Goal: Information Seeking & Learning: Learn about a topic

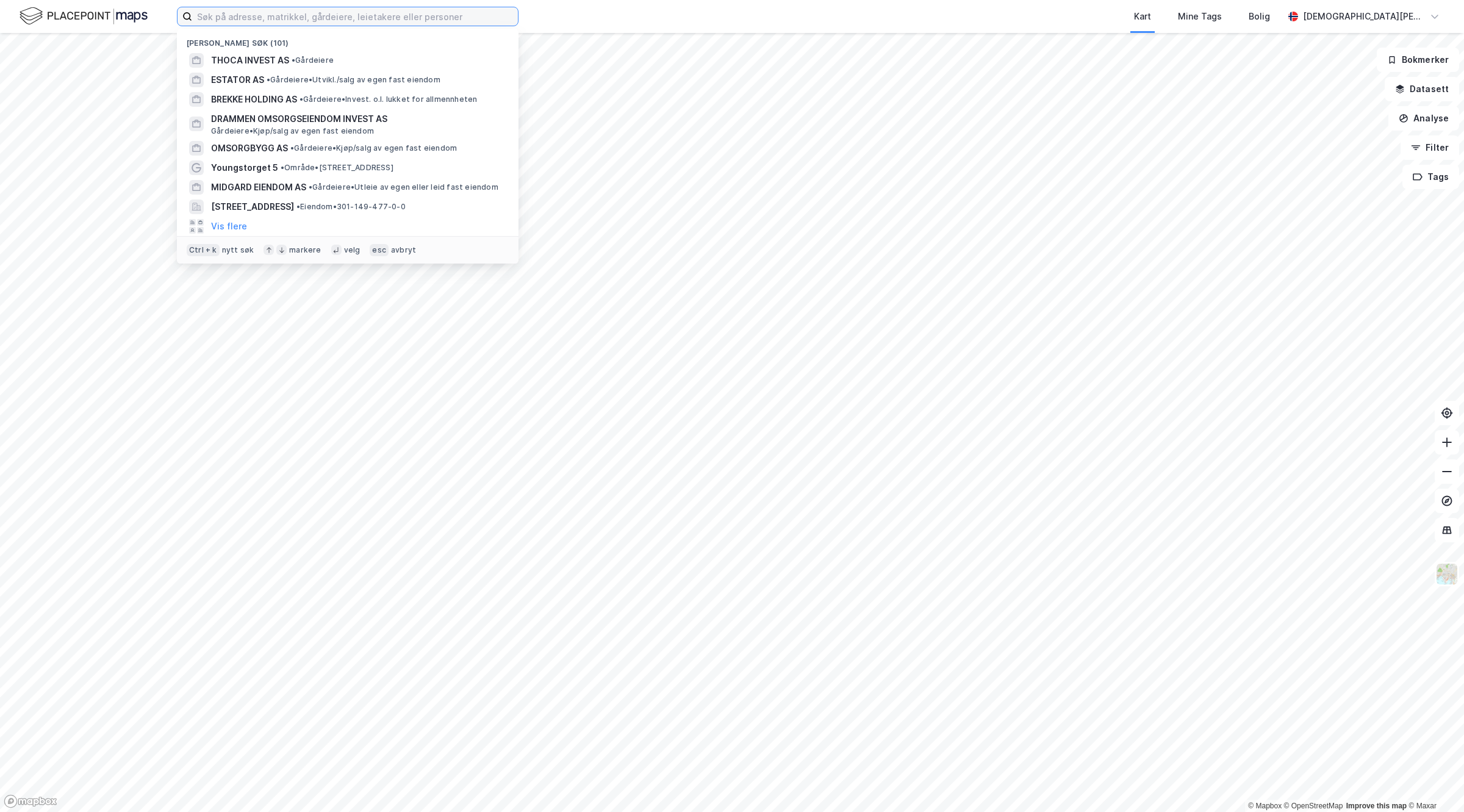
click at [303, 8] on input at bounding box center [355, 17] width 326 height 19
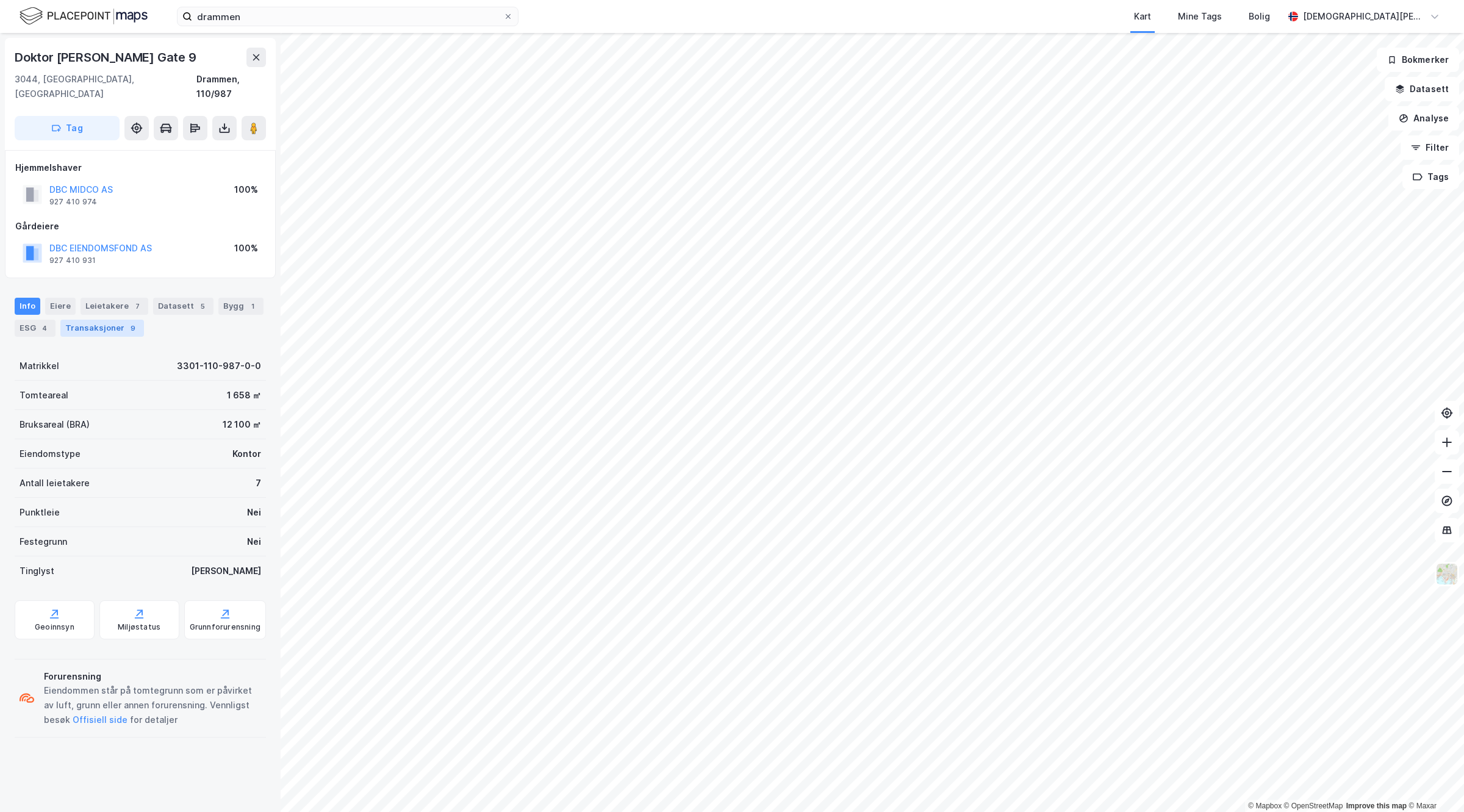
click at [105, 320] on div "Transaksjoner 9" at bounding box center [102, 328] width 83 height 17
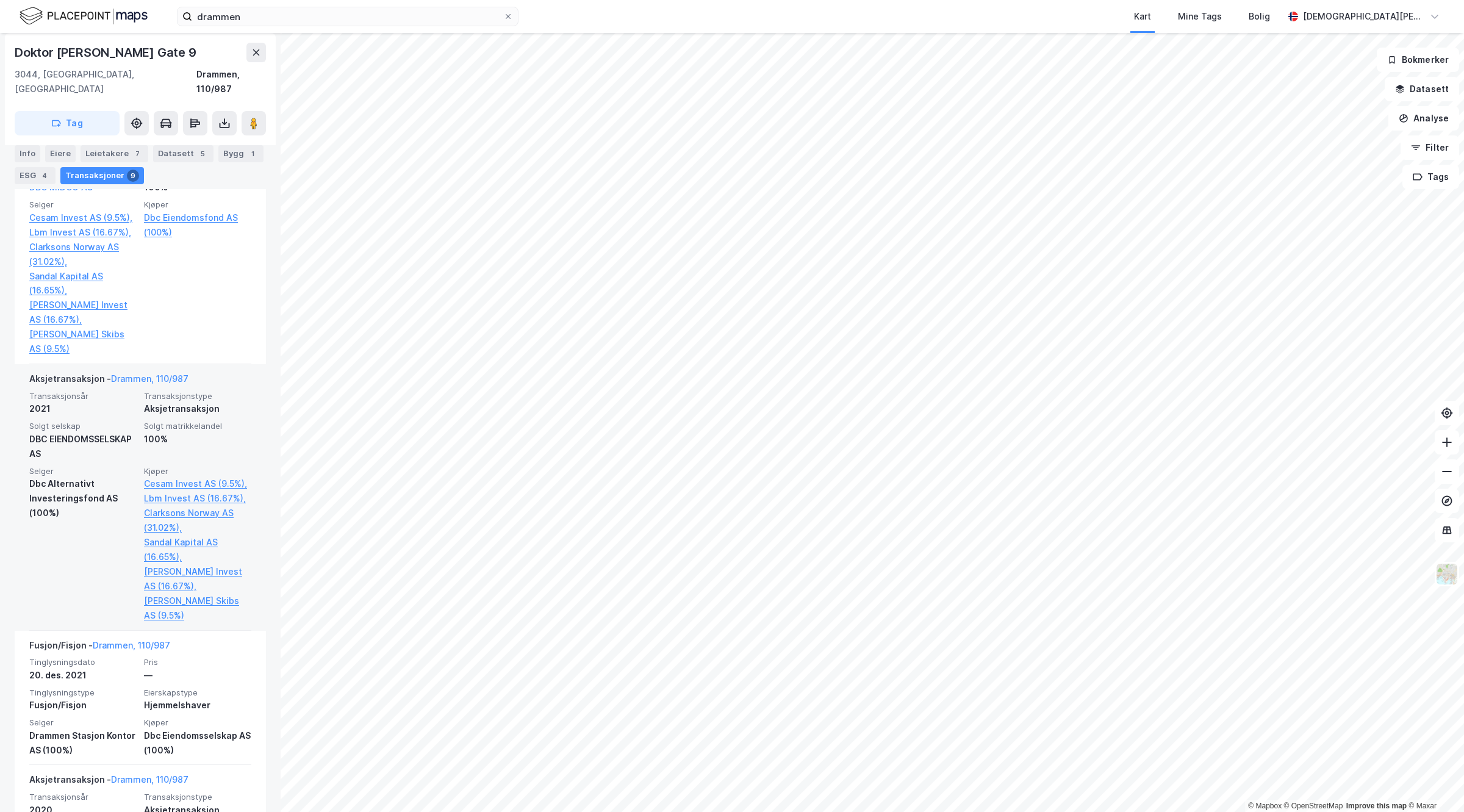
scroll to position [1105, 0]
drag, startPoint x: 23, startPoint y: 452, endPoint x: 120, endPoint y: 461, distance: 97.4
click at [120, 461] on div "Aksjetransaksjon - Drammen, 110/987 Transaksjonsår 2021 Transaksjonstype Aksjet…" at bounding box center [140, 496] width 251 height 266
copy div "Dbc Alternativt Investeringsfond AS"
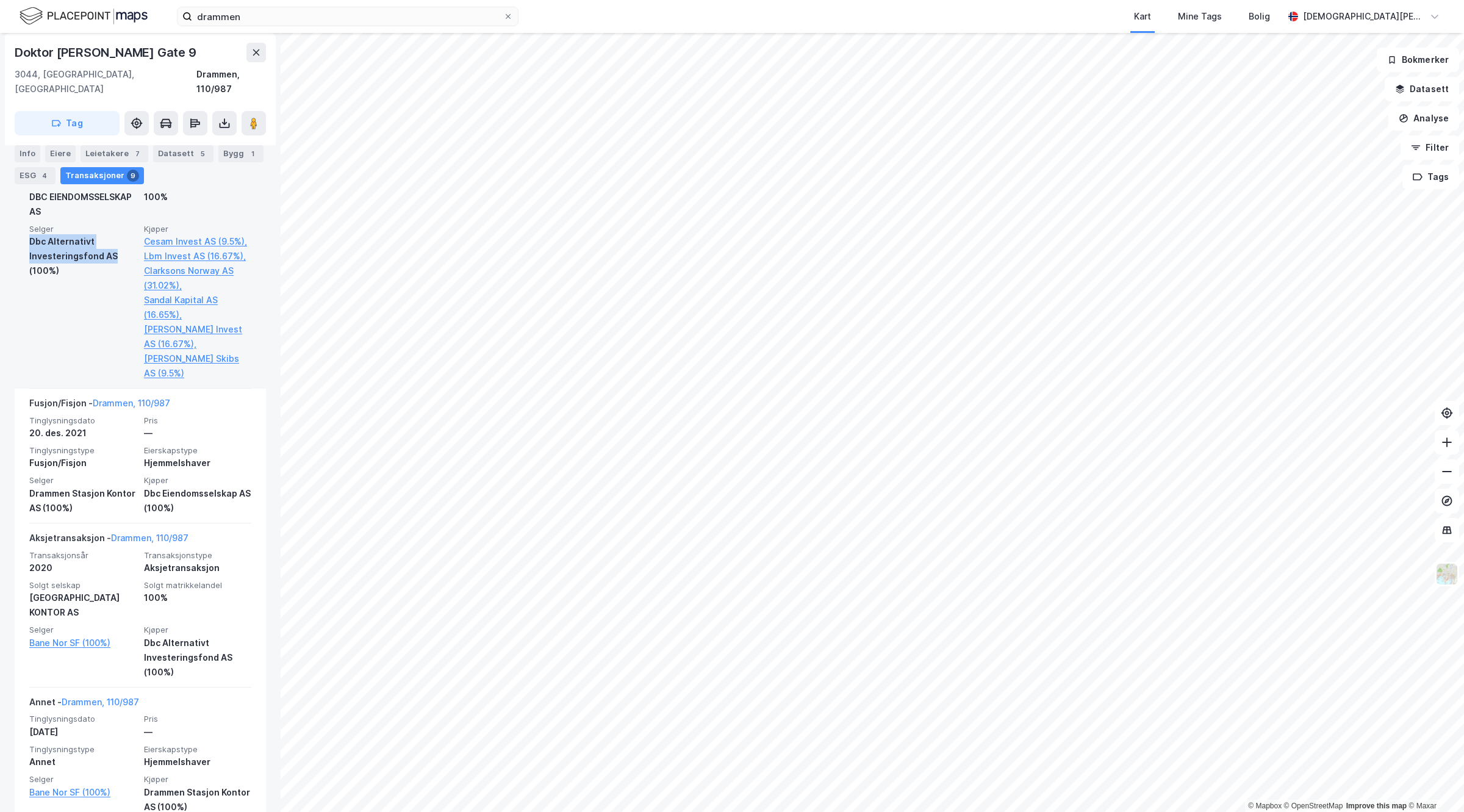
scroll to position [1346, 0]
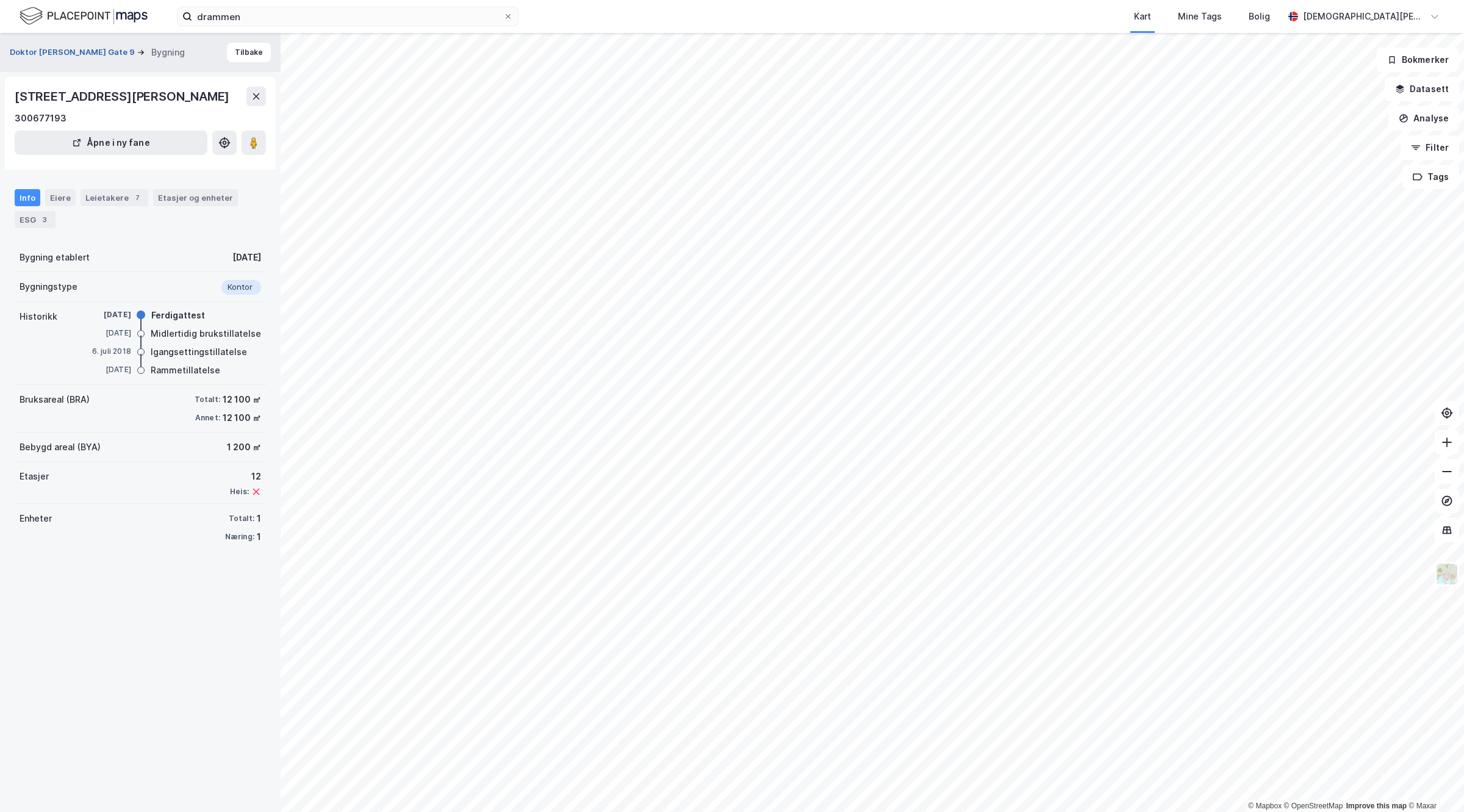
click at [90, 56] on button "Doktor [PERSON_NAME] Gate 9" at bounding box center [73, 52] width 127 height 12
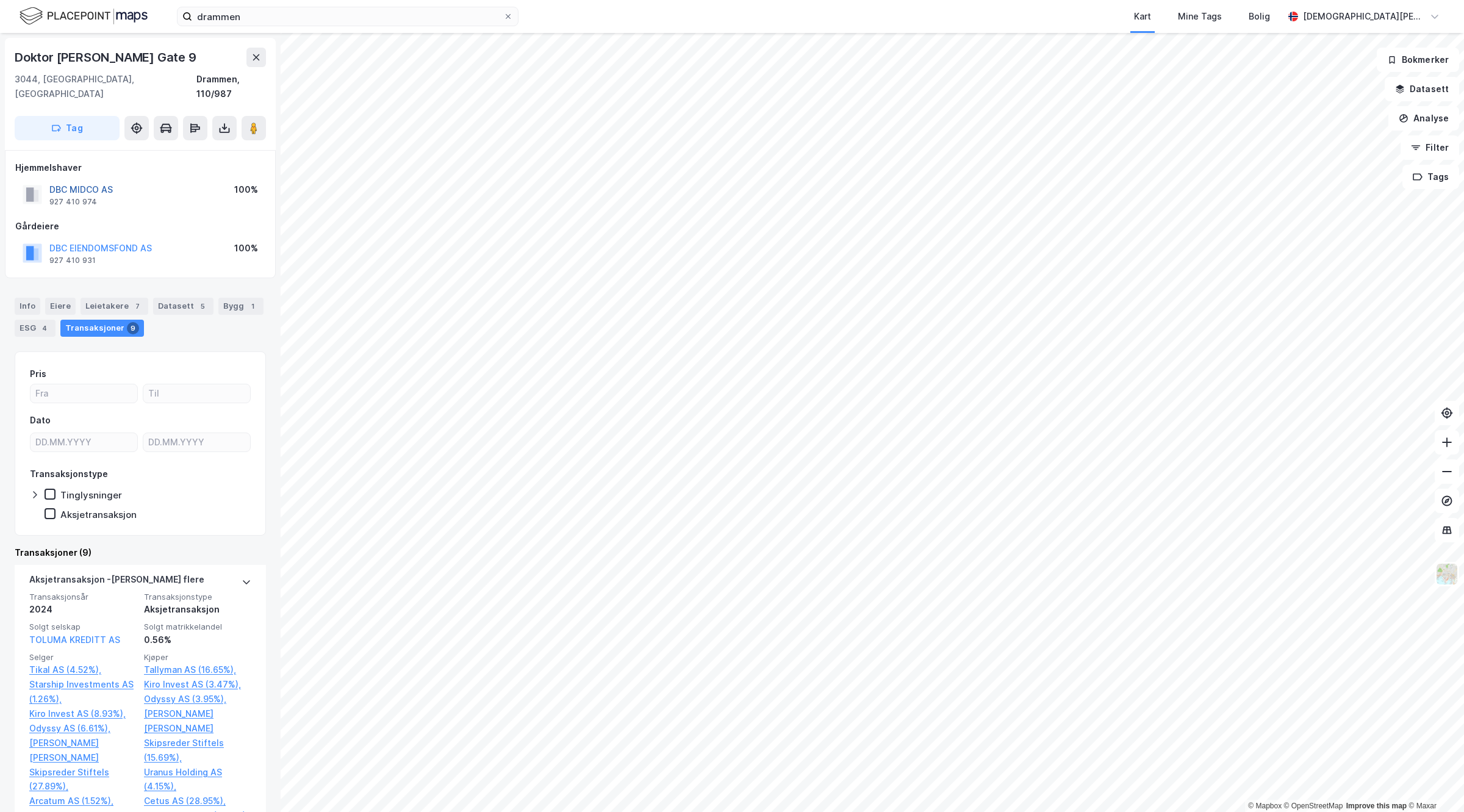
click at [0, 0] on button "DBC MIDCO AS" at bounding box center [0, 0] width 0 height 0
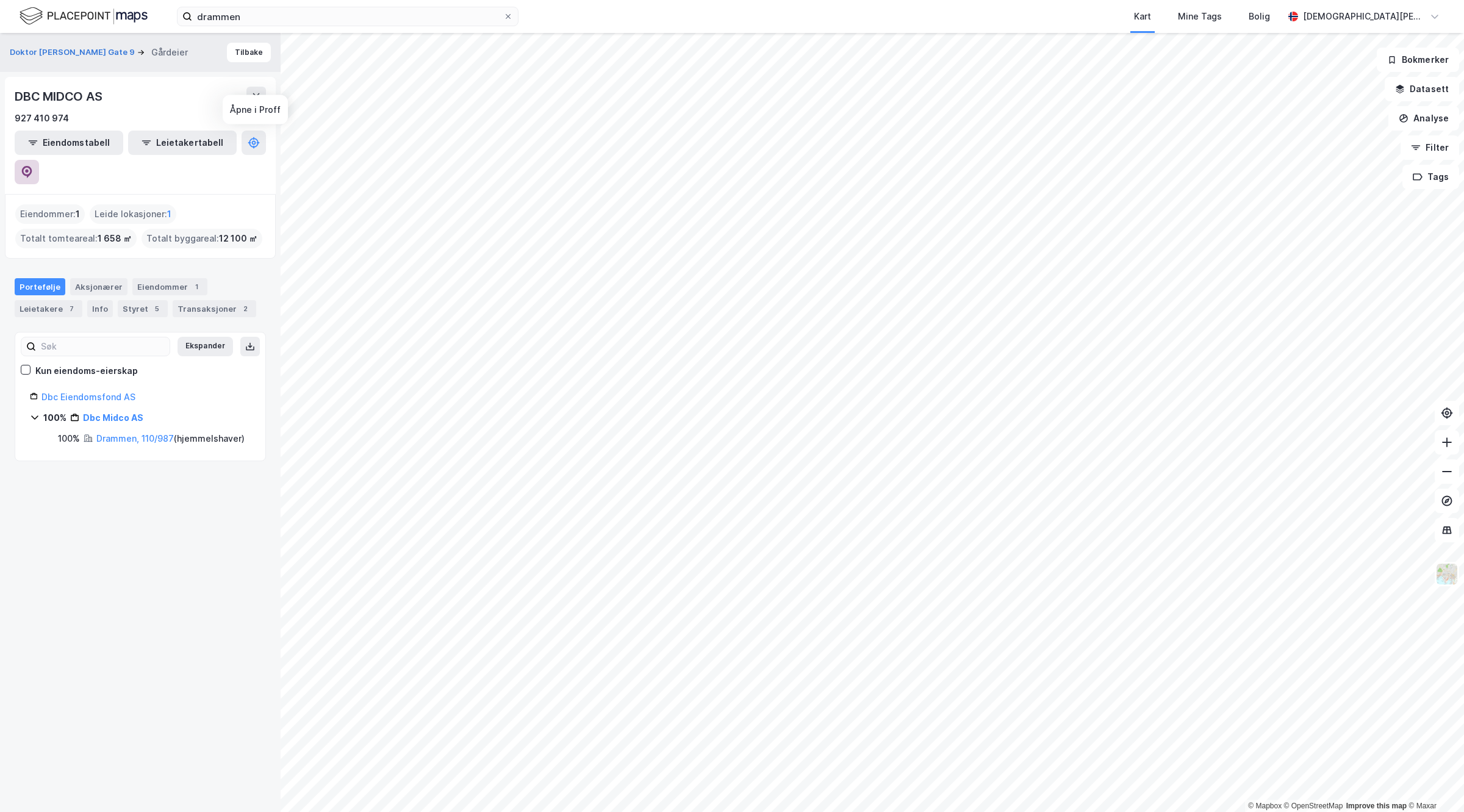
click at [39, 160] on button at bounding box center [26, 172] width 24 height 24
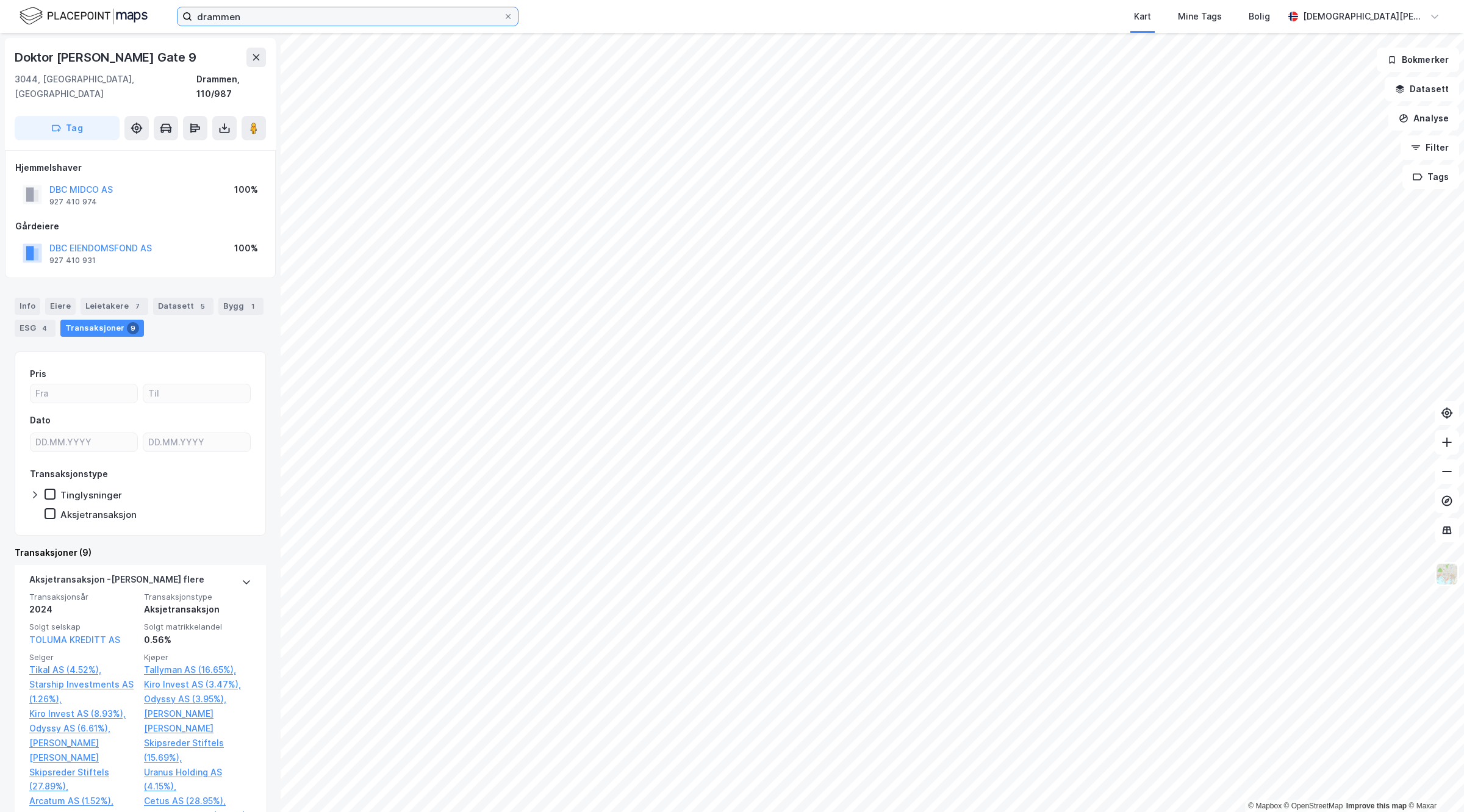
click at [433, 21] on input "drammen" at bounding box center [347, 17] width 311 height 19
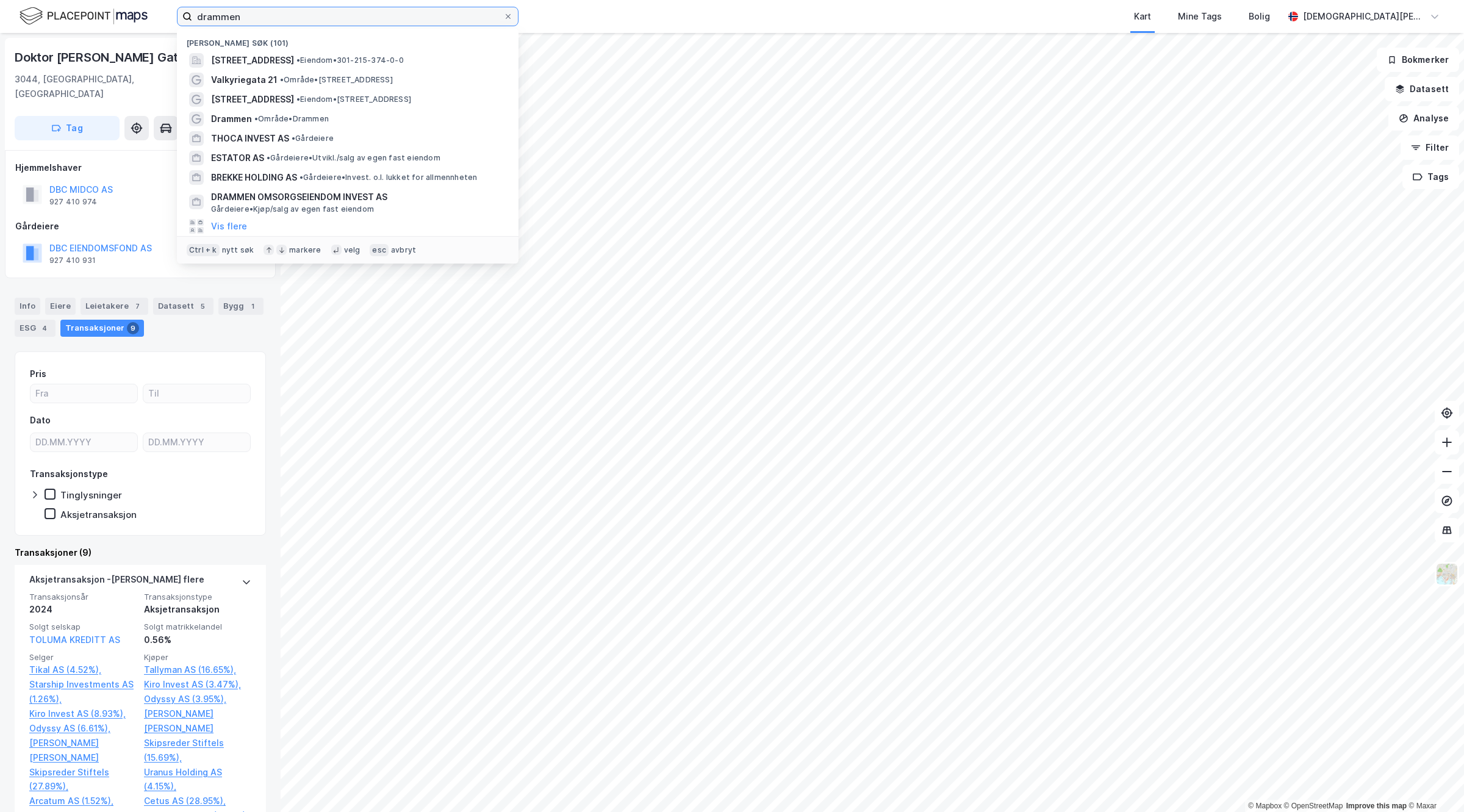
paste input "Valkyriegata 21"
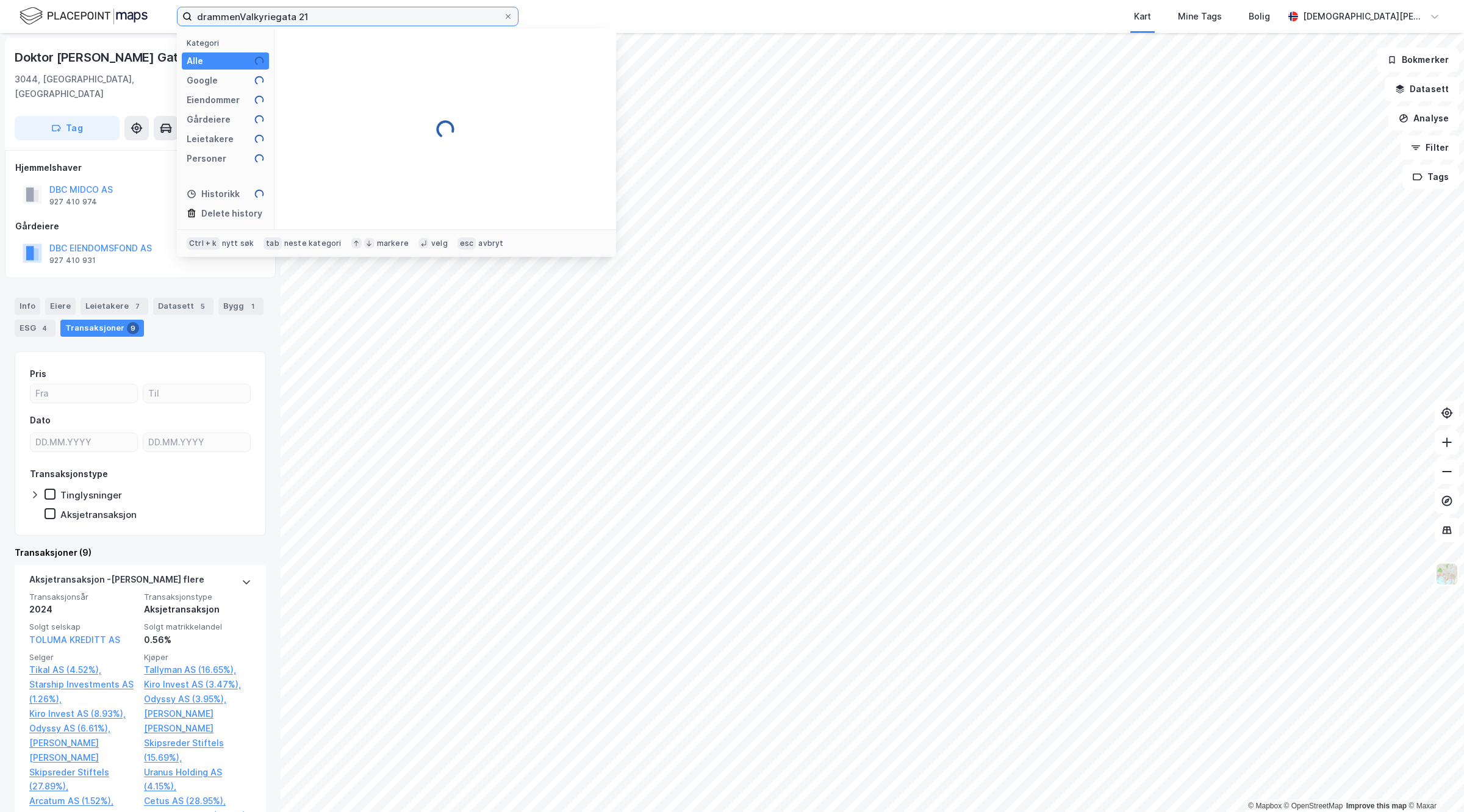
drag, startPoint x: 396, startPoint y: 19, endPoint x: 0, endPoint y: 6, distance: 396.2
click at [0, 6] on div "drammenValkyriegata 21 Kategori Alle Google Eiendommer Gårdeiere Leietakere Per…" at bounding box center [732, 16] width 1464 height 33
paste input
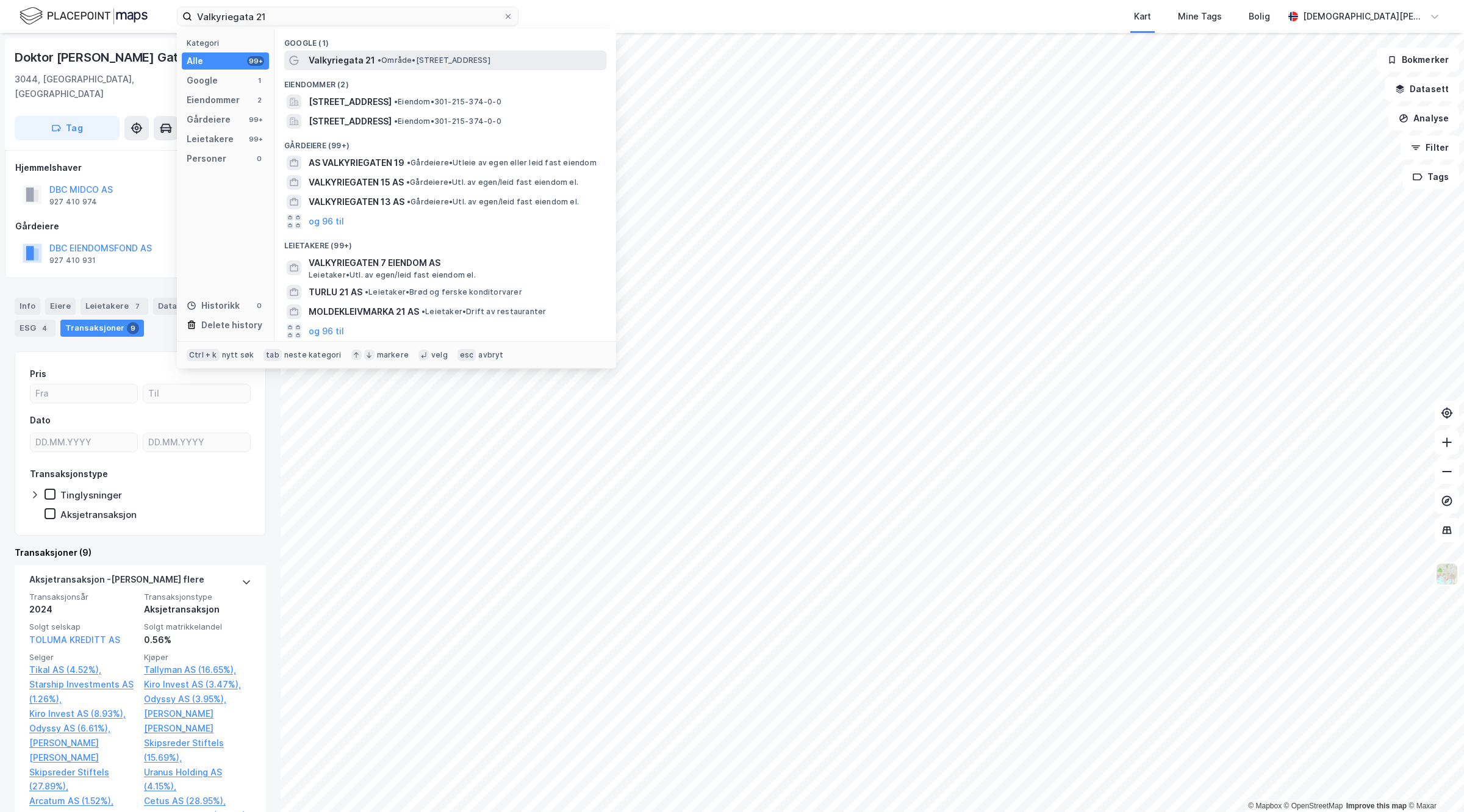
click at [388, 62] on span "• Område • [STREET_ADDRESS]" at bounding box center [434, 61] width 113 height 10
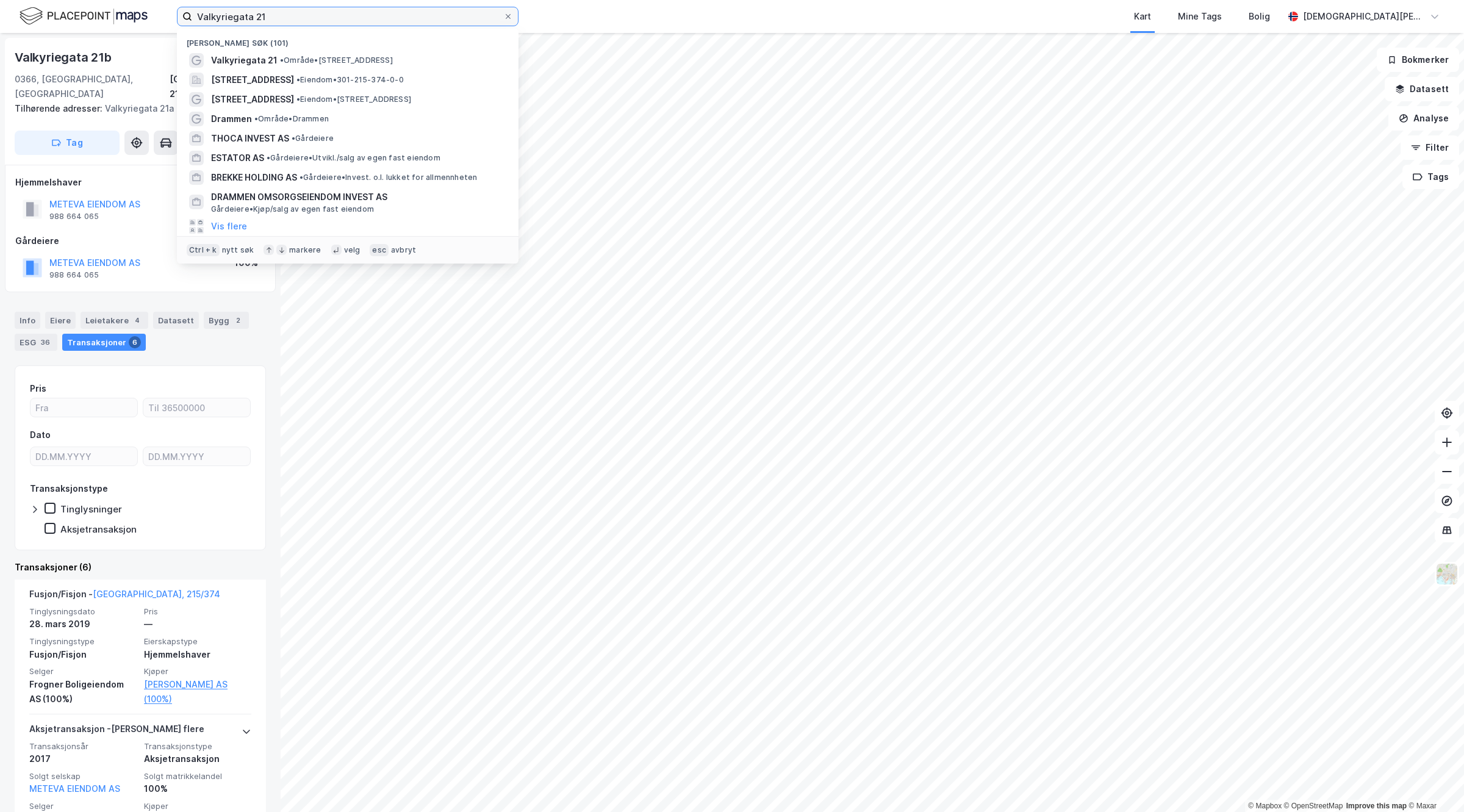
drag, startPoint x: 312, startPoint y: 19, endPoint x: 0, endPoint y: -46, distance: 318.7
click at [0, 0] on html "Valkyriegata 21 Nylige søk (101) Valkyriegata 21 • Område • [STREET_ADDRESS] • …" at bounding box center [732, 406] width 1464 height 812
paste input "[STREET_ADDRESS]"
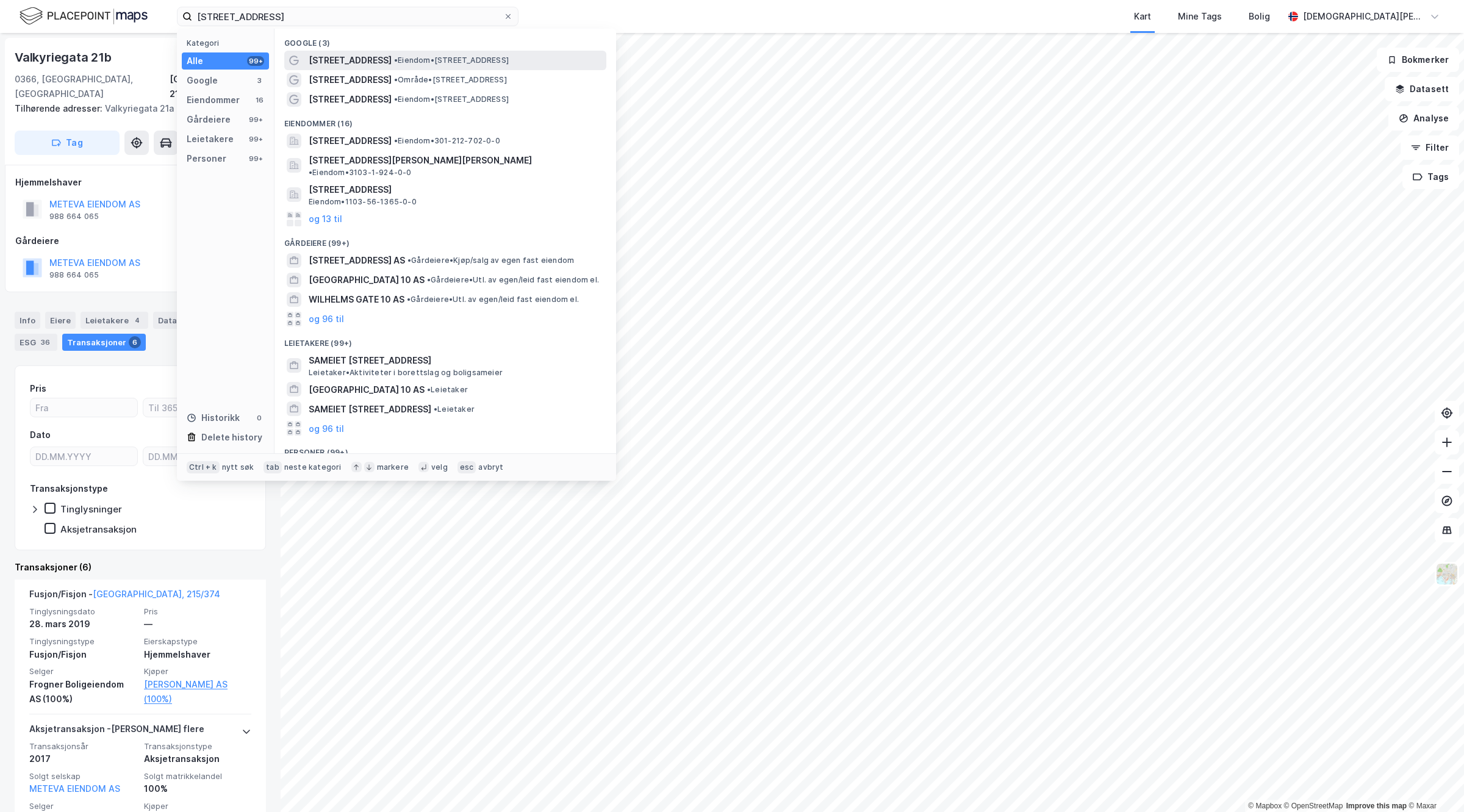
click at [343, 65] on span "[STREET_ADDRESS]" at bounding box center [350, 60] width 83 height 14
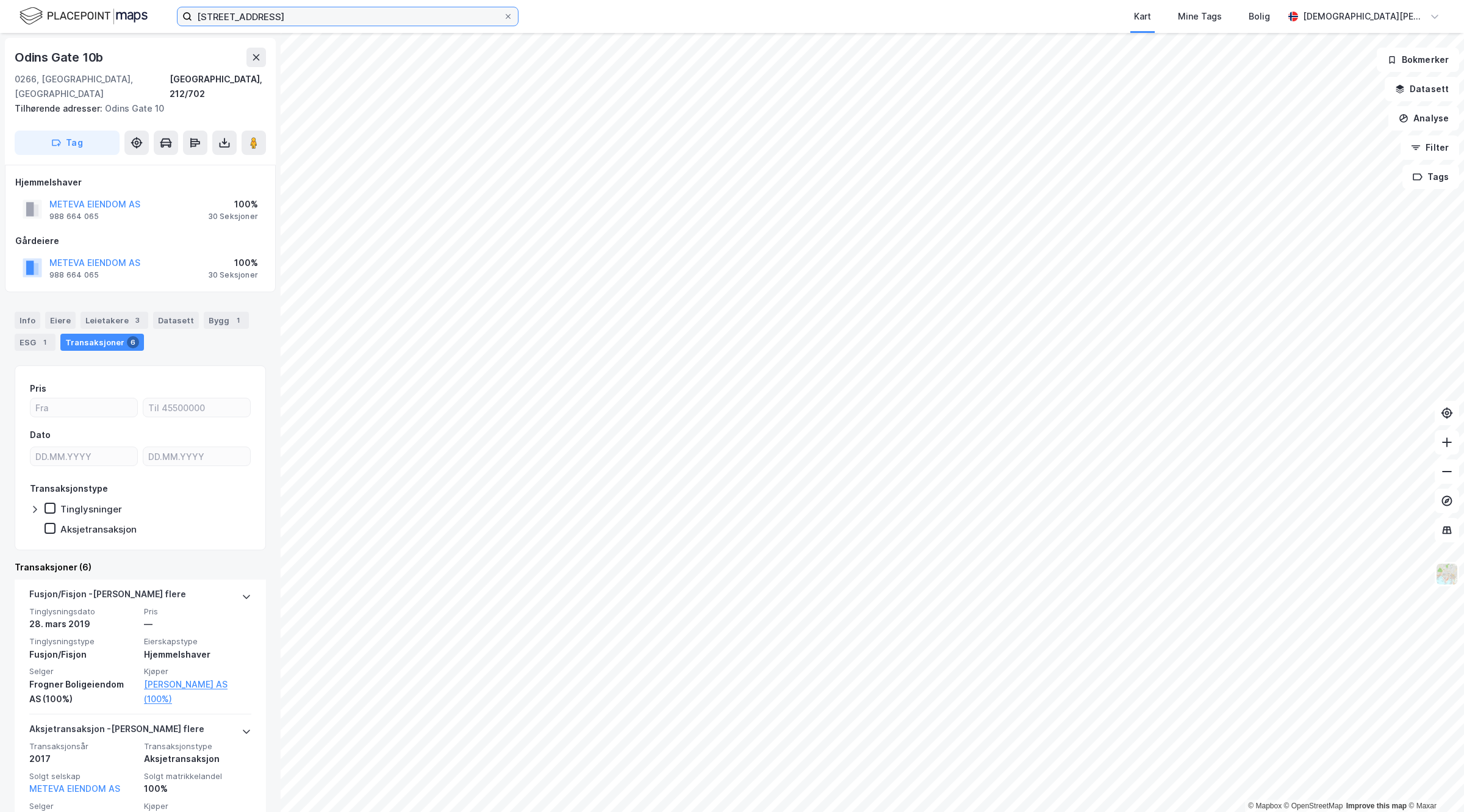
click at [263, 8] on input "[STREET_ADDRESS]" at bounding box center [347, 17] width 311 height 19
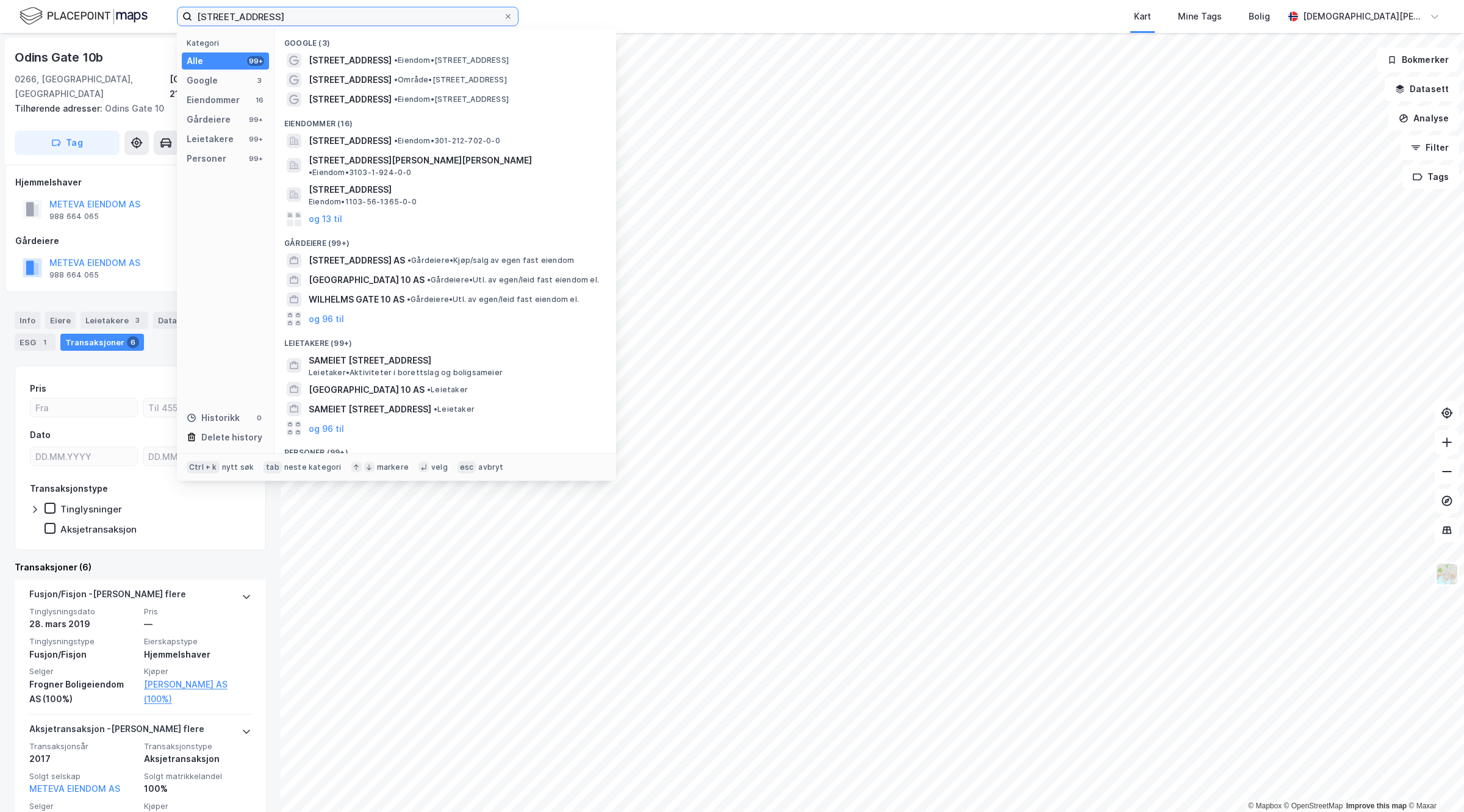
click at [263, 8] on input "[STREET_ADDRESS]" at bounding box center [347, 17] width 311 height 19
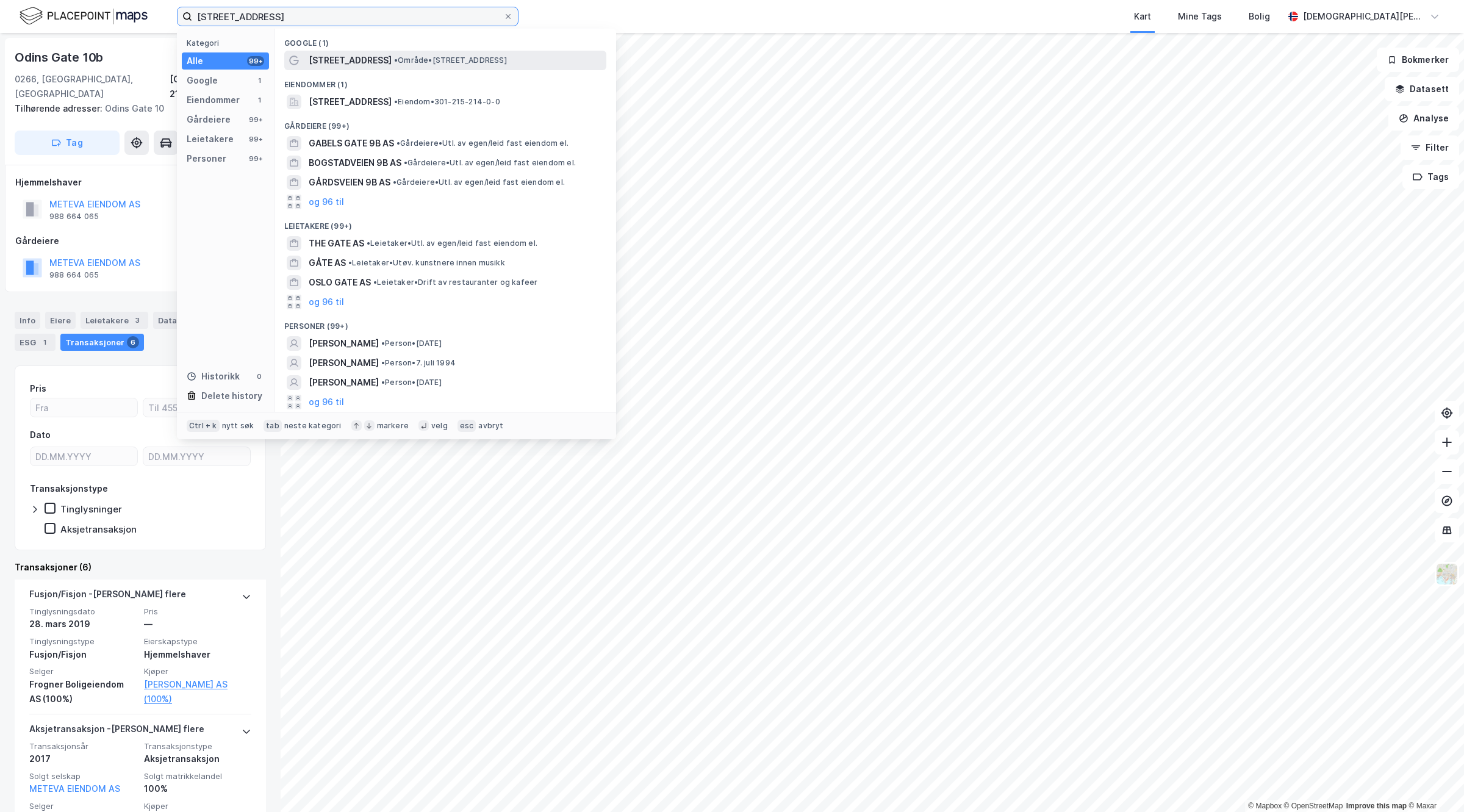
type input "[STREET_ADDRESS]"
click at [298, 62] on icon at bounding box center [293, 60] width 9 height 9
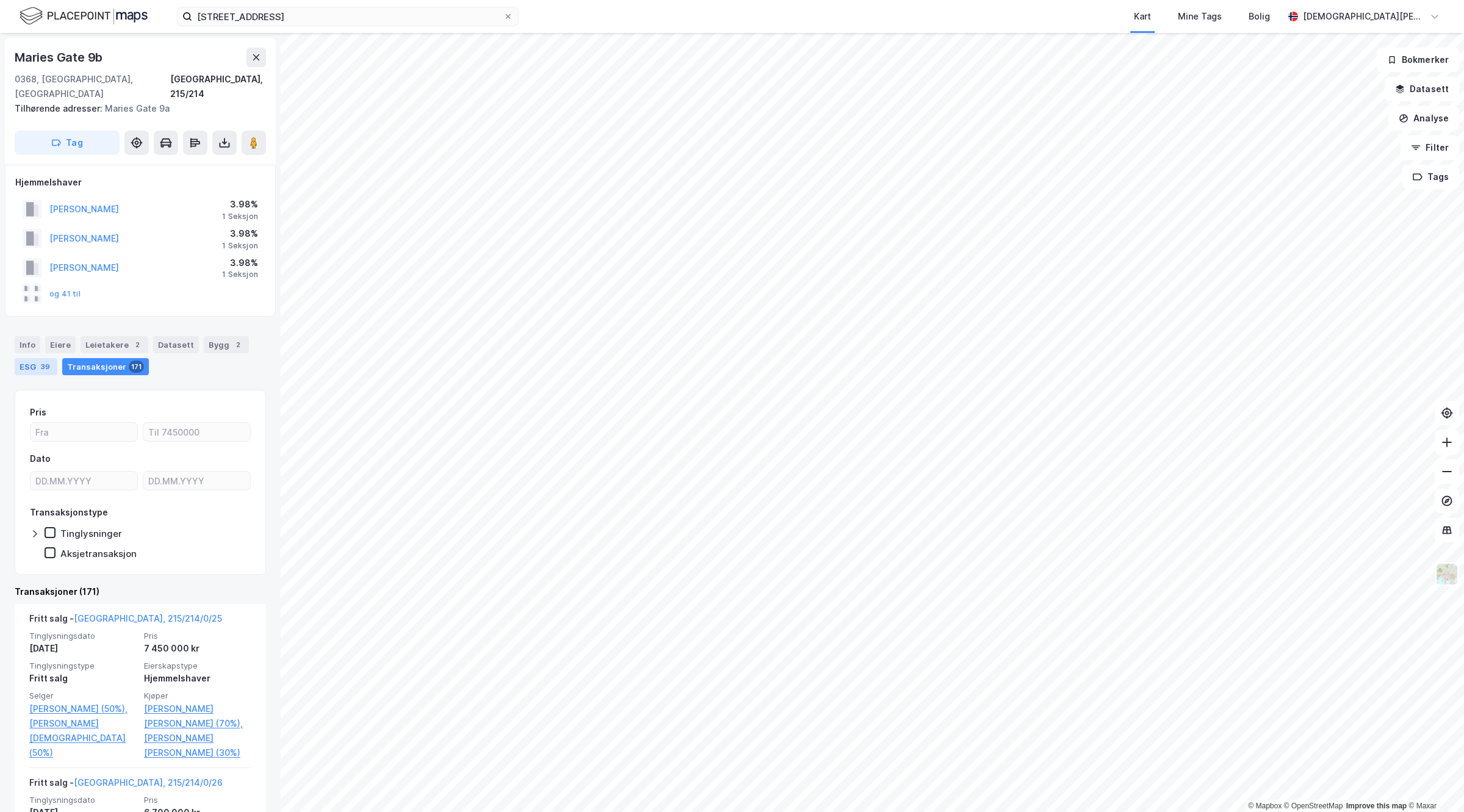
click at [28, 358] on div "ESG 39" at bounding box center [35, 367] width 43 height 17
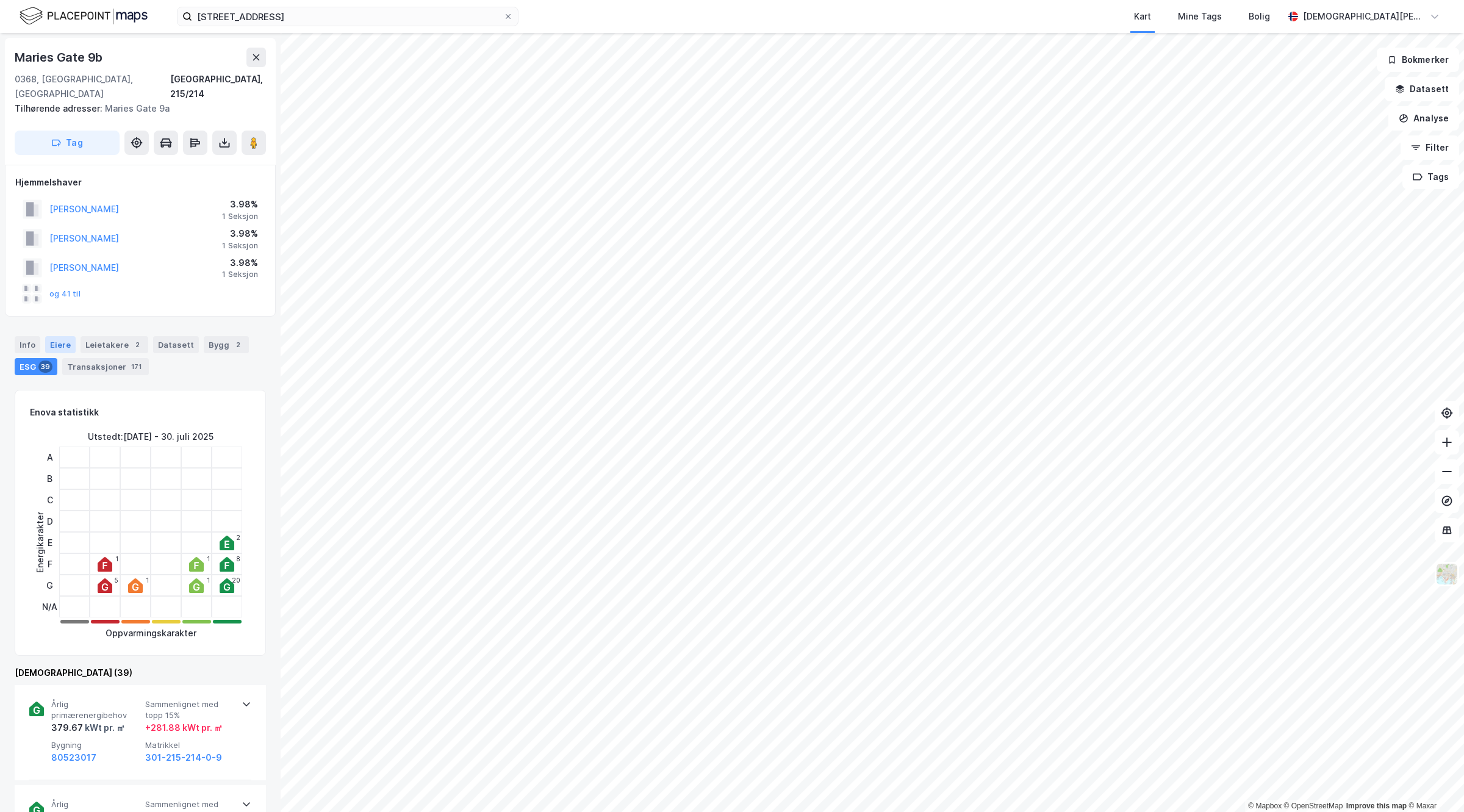
click at [49, 336] on div "Eiere" at bounding box center [61, 345] width 30 height 17
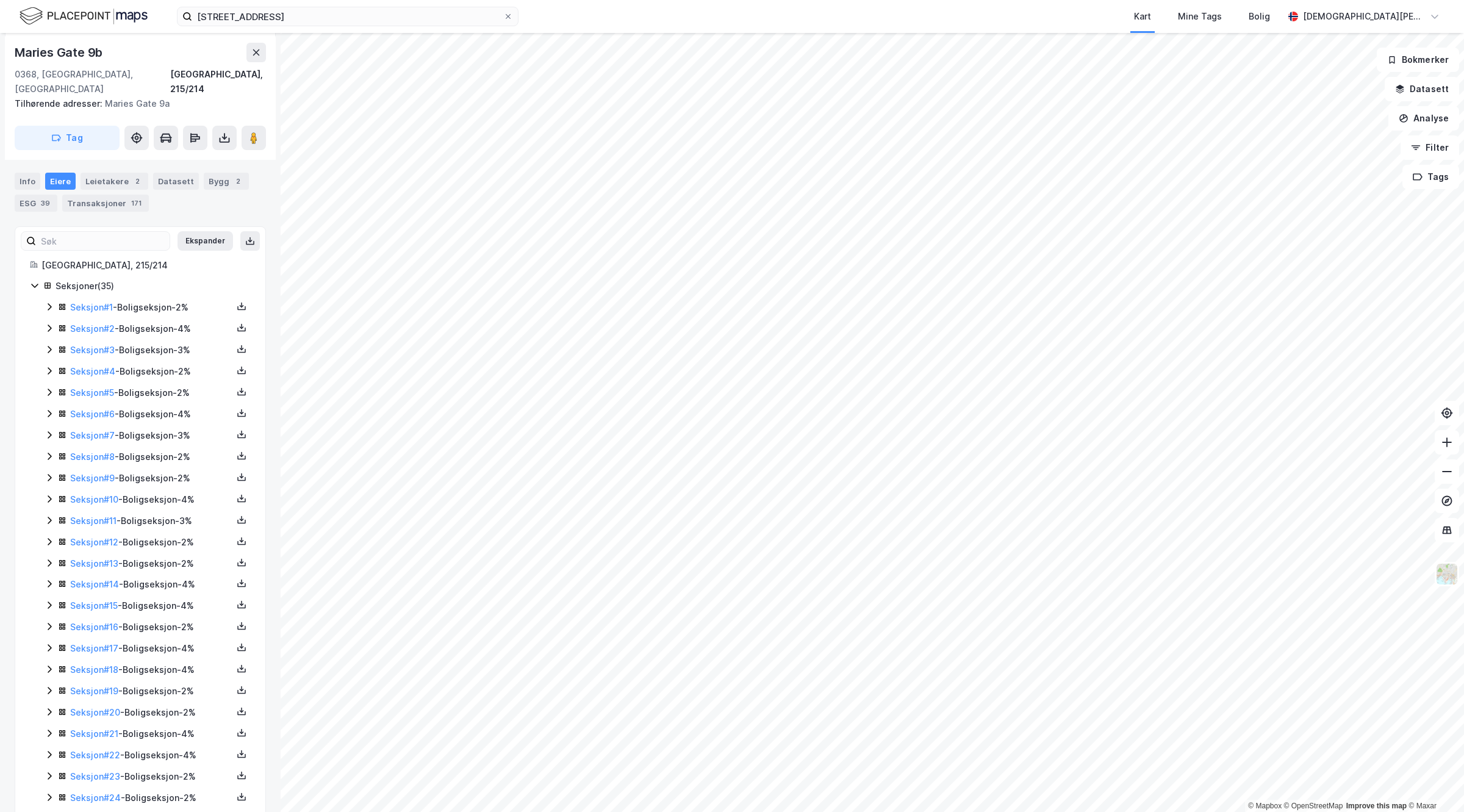
scroll to position [163, 0]
click at [50, 666] on icon at bounding box center [49, 669] width 3 height 8
click at [240, 668] on icon at bounding box center [241, 669] width 4 height 3
click at [172, 625] on div "Grunnbok" at bounding box center [168, 632] width 40 height 14
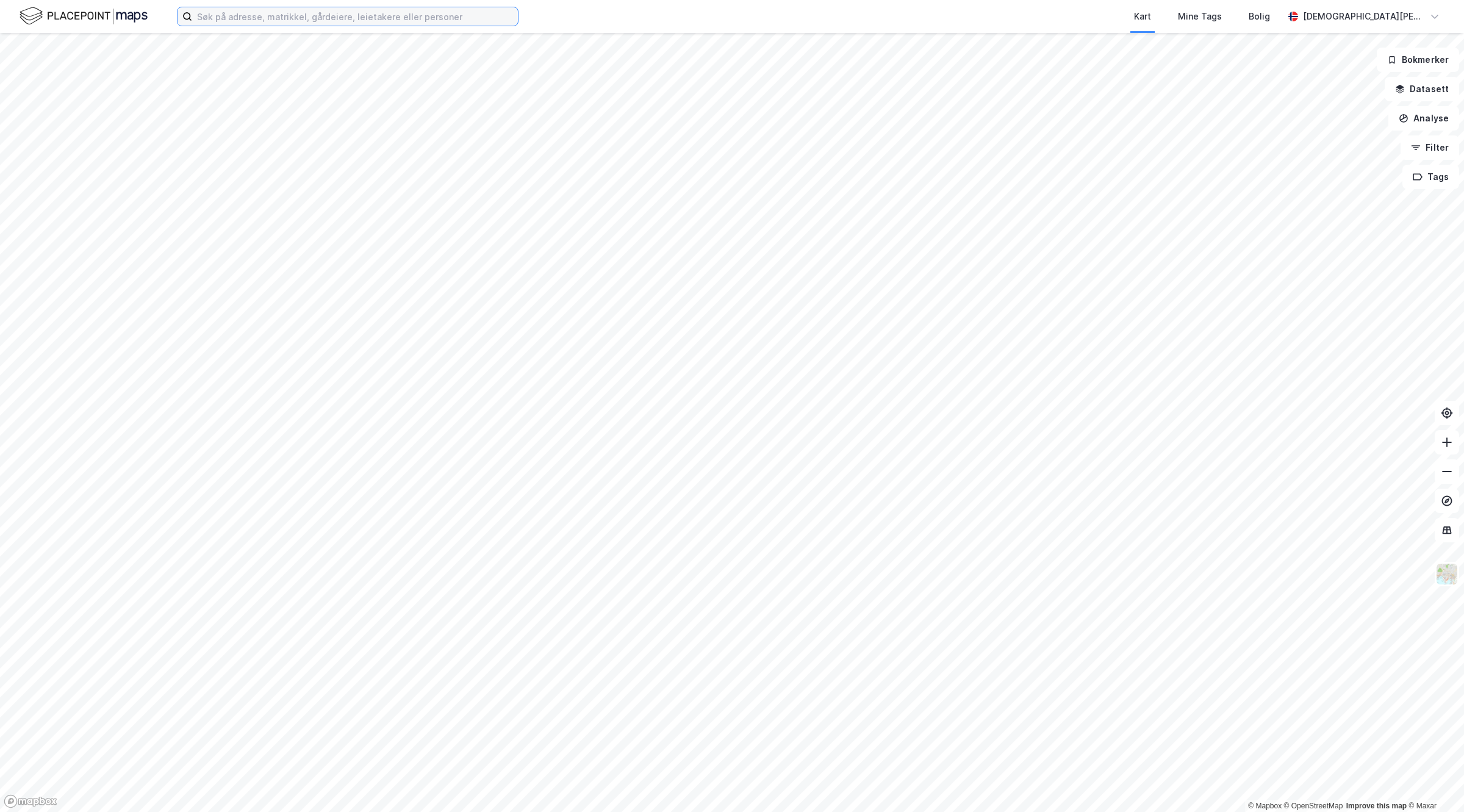
click at [282, 17] on input at bounding box center [355, 17] width 326 height 19
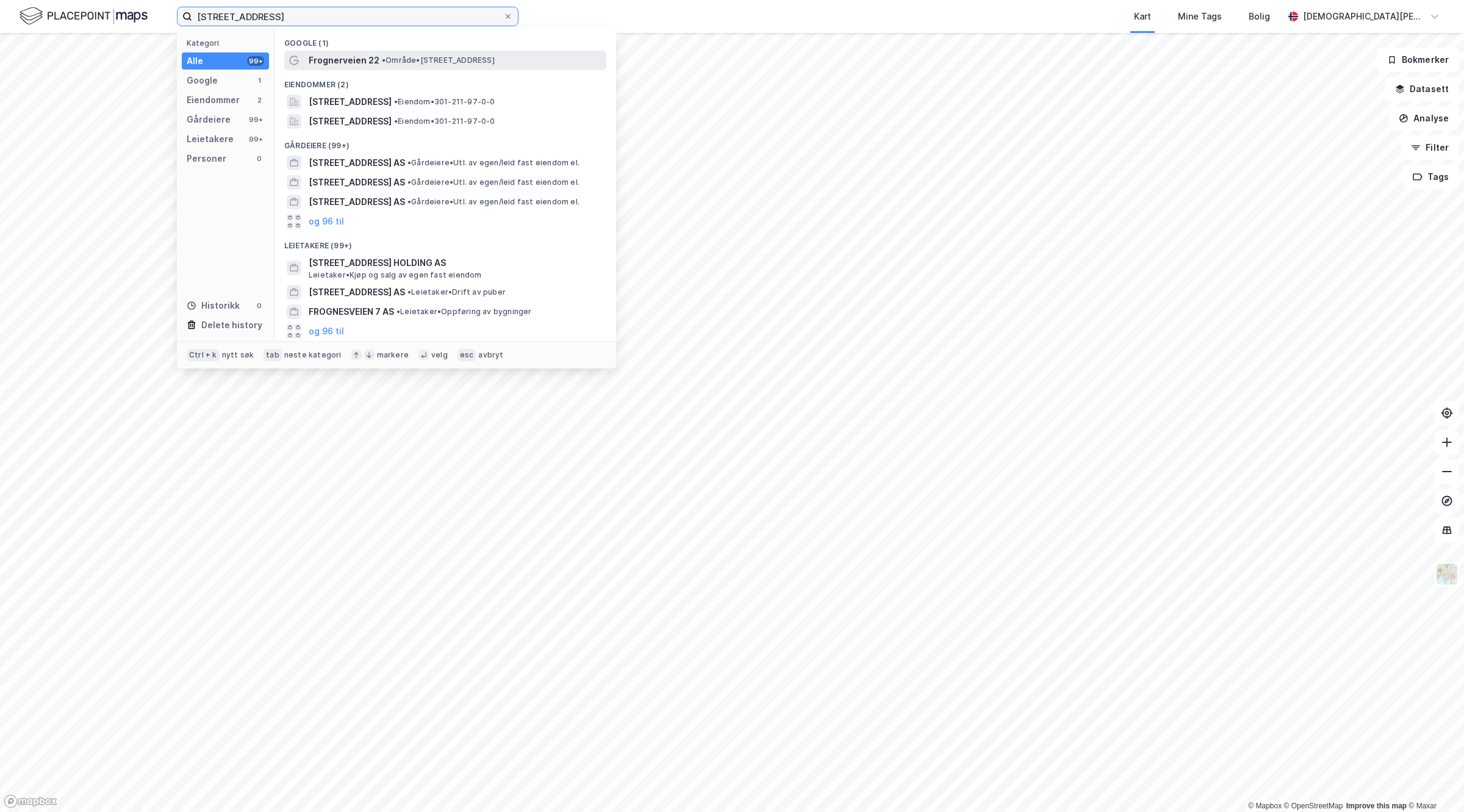
type input "[STREET_ADDRESS]"
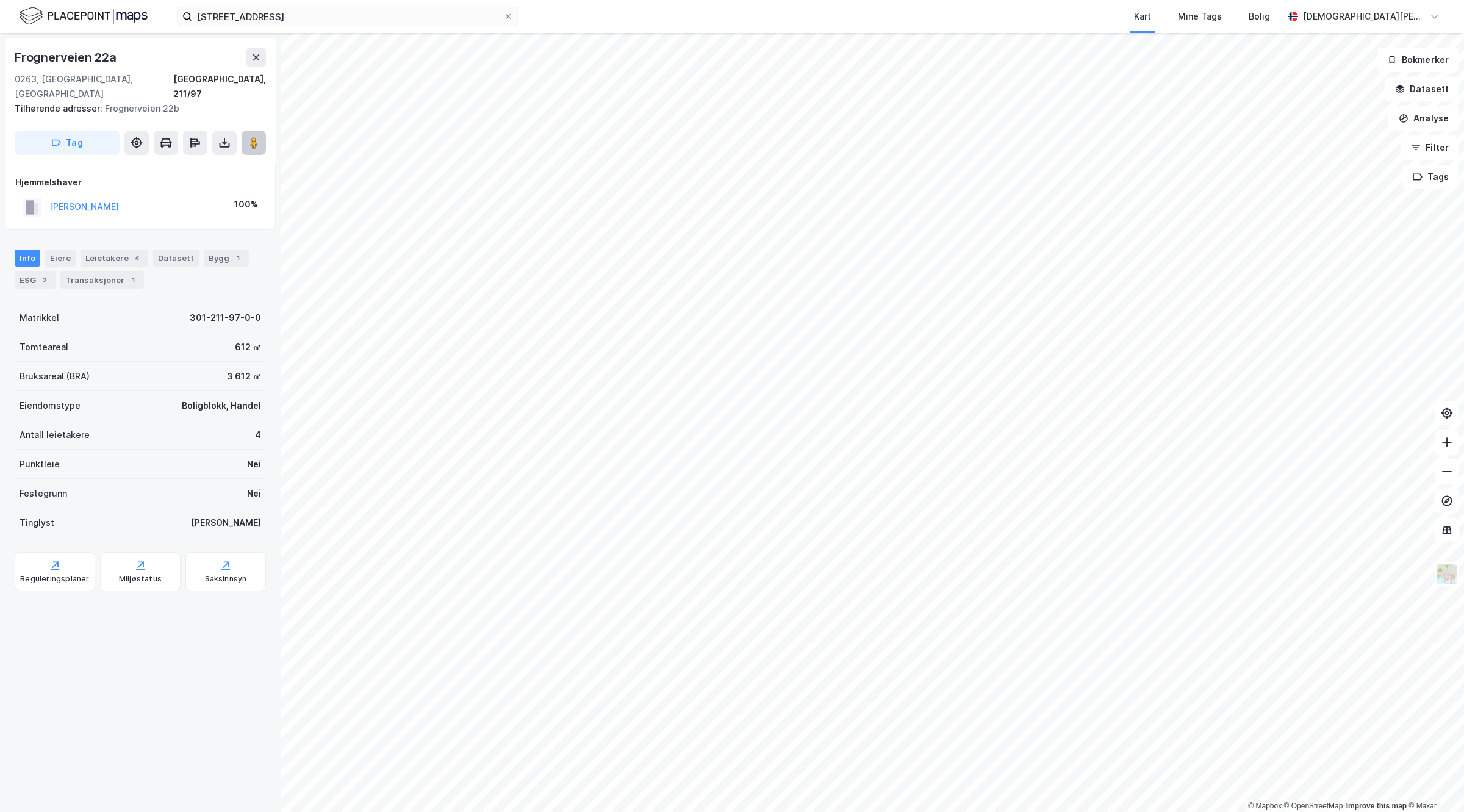
click at [255, 137] on image at bounding box center [254, 143] width 8 height 12
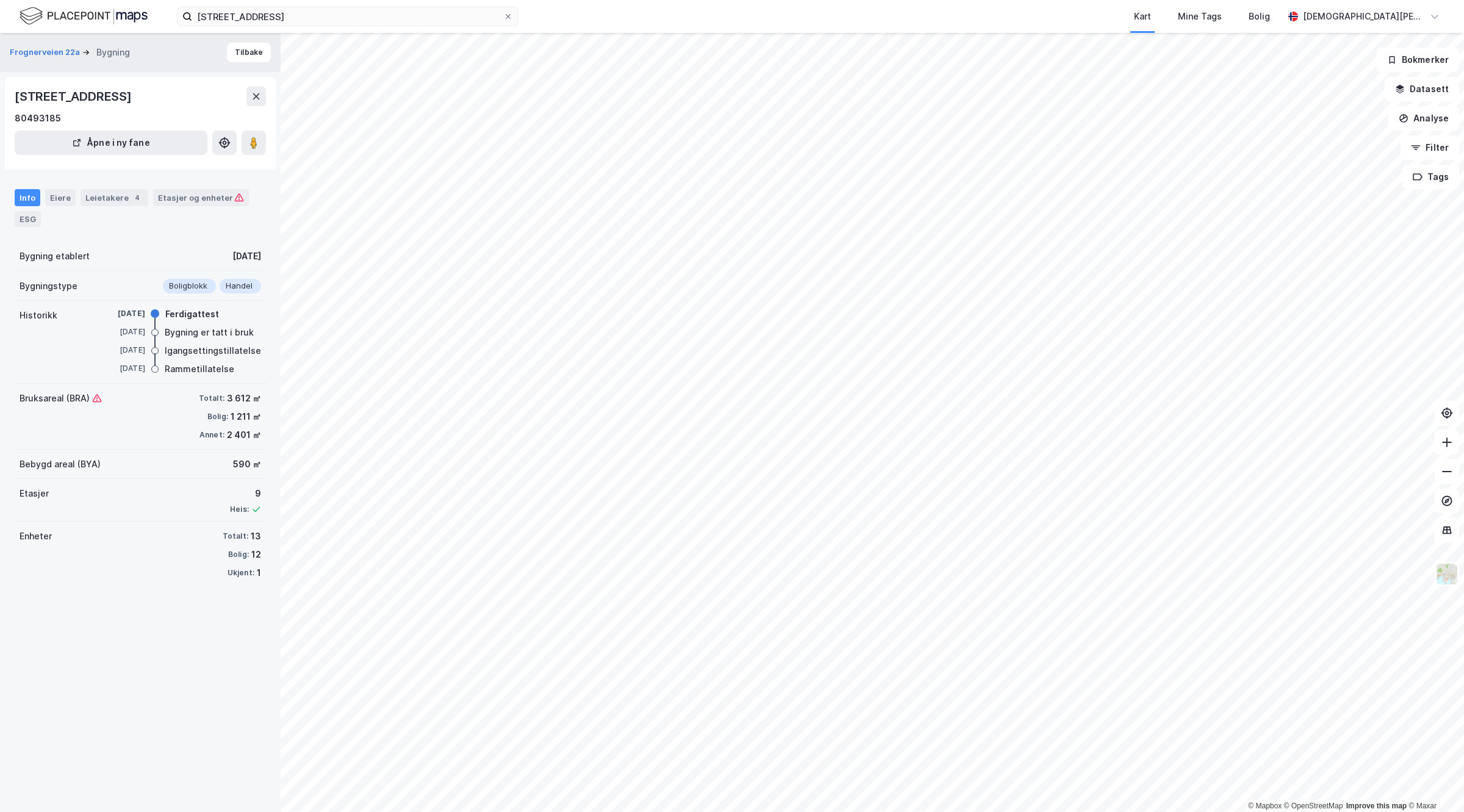
click at [110, 212] on div "Info Eiere Leietakere 4 Etasjer og enheter ESG" at bounding box center [140, 207] width 251 height 38
click at [110, 202] on div "Leietakere 4" at bounding box center [114, 197] width 67 height 17
